Goal: Information Seeking & Learning: Learn about a topic

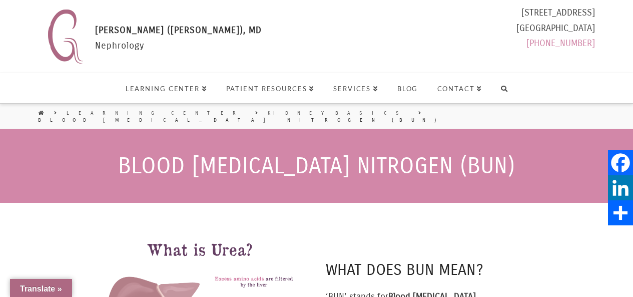
scroll to position [150, 0]
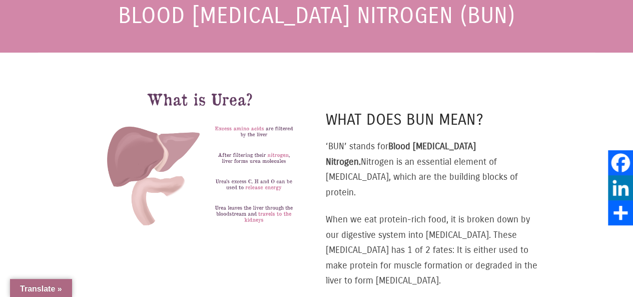
select select "Language Translate Widget"
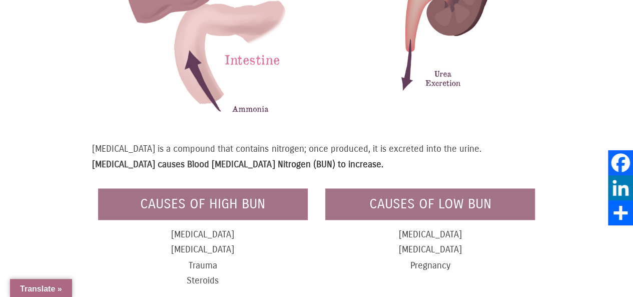
scroll to position [700, 0]
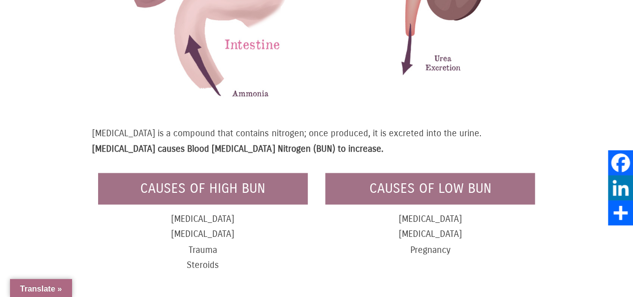
click at [228, 126] on p "Urea is a compound that contains nitrogen; once produced, it is excreted into t…" at bounding box center [316, 141] width 448 height 31
click at [224, 143] on strong "Kidney failure causes Blood Urea Nitrogen (BUN) to increase." at bounding box center [237, 148] width 291 height 11
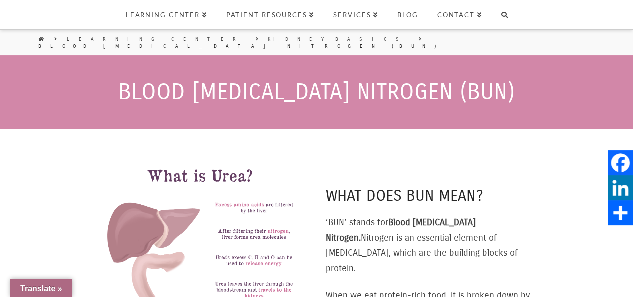
scroll to position [0, 0]
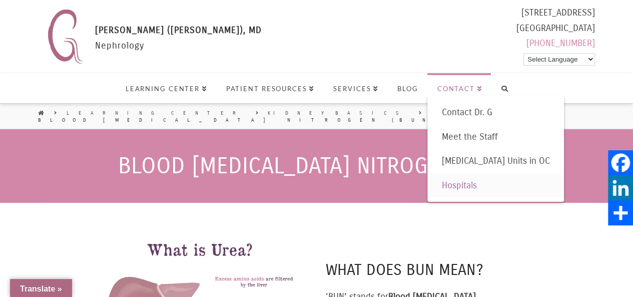
click at [453, 183] on span "Hospitals" at bounding box center [458, 185] width 35 height 11
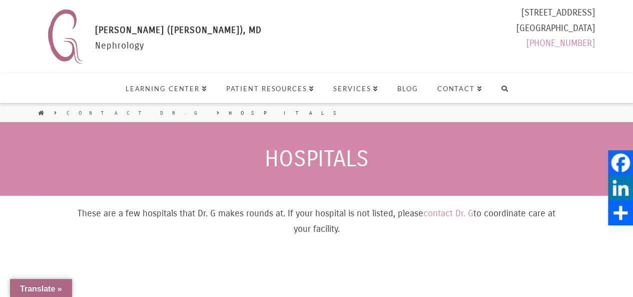
select select "Language Translate Widget"
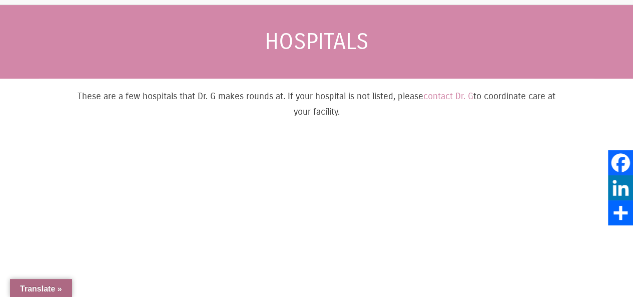
scroll to position [50, 0]
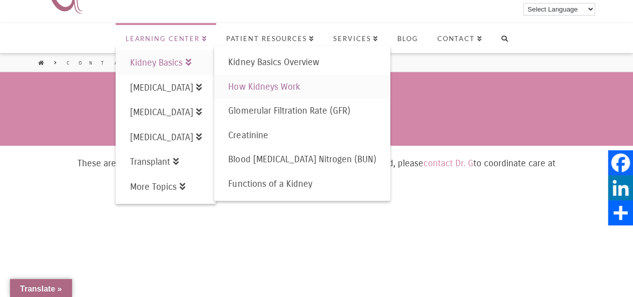
click at [286, 87] on span "How Kidneys Work" at bounding box center [264, 86] width 72 height 11
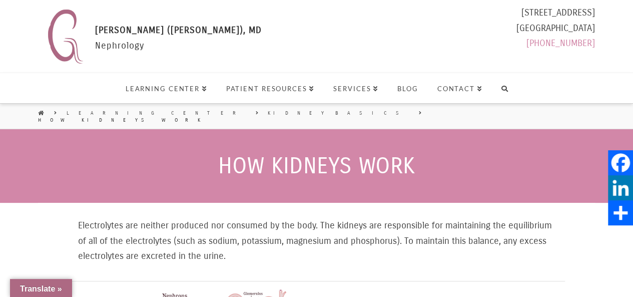
select select "Language Translate Widget"
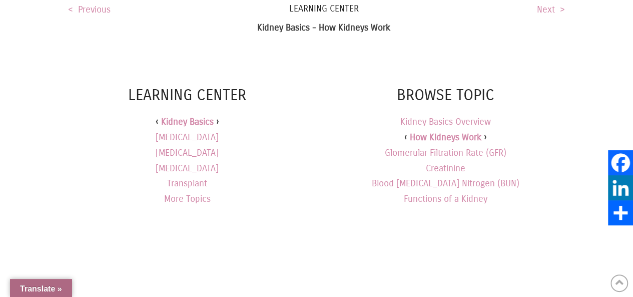
scroll to position [787, 0]
